Goal: Task Accomplishment & Management: Manage account settings

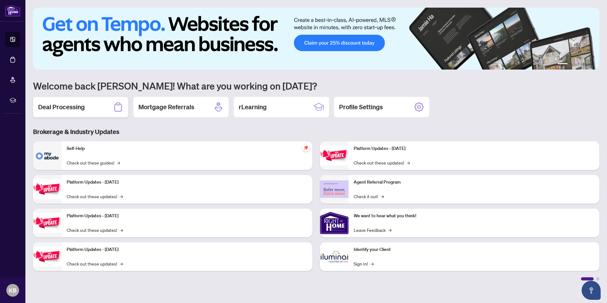
click at [71, 107] on h2 "Deal Processing" at bounding box center [61, 107] width 47 height 9
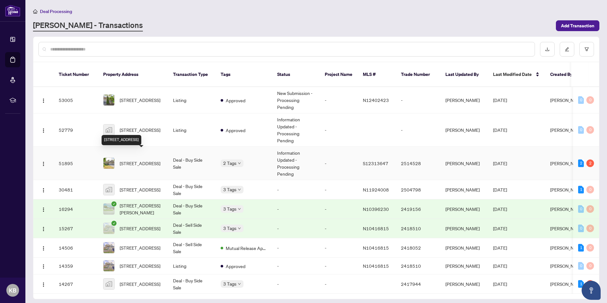
click at [139, 160] on span "[STREET_ADDRESS]" at bounding box center [140, 163] width 41 height 7
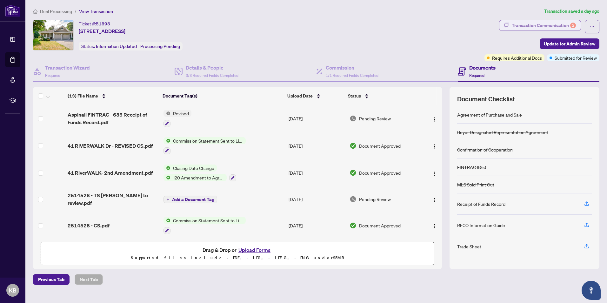
click at [537, 21] on div "Transaction Communication 2" at bounding box center [544, 25] width 64 height 10
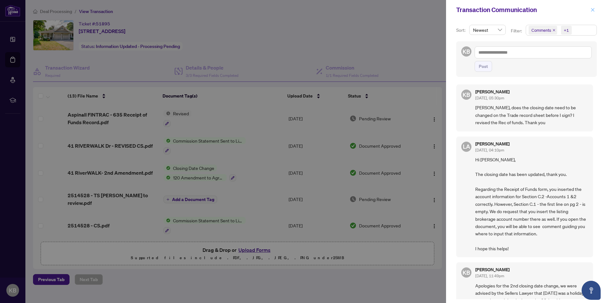
click at [591, 10] on icon "close" at bounding box center [593, 10] width 4 height 4
